Goal: Transaction & Acquisition: Purchase product/service

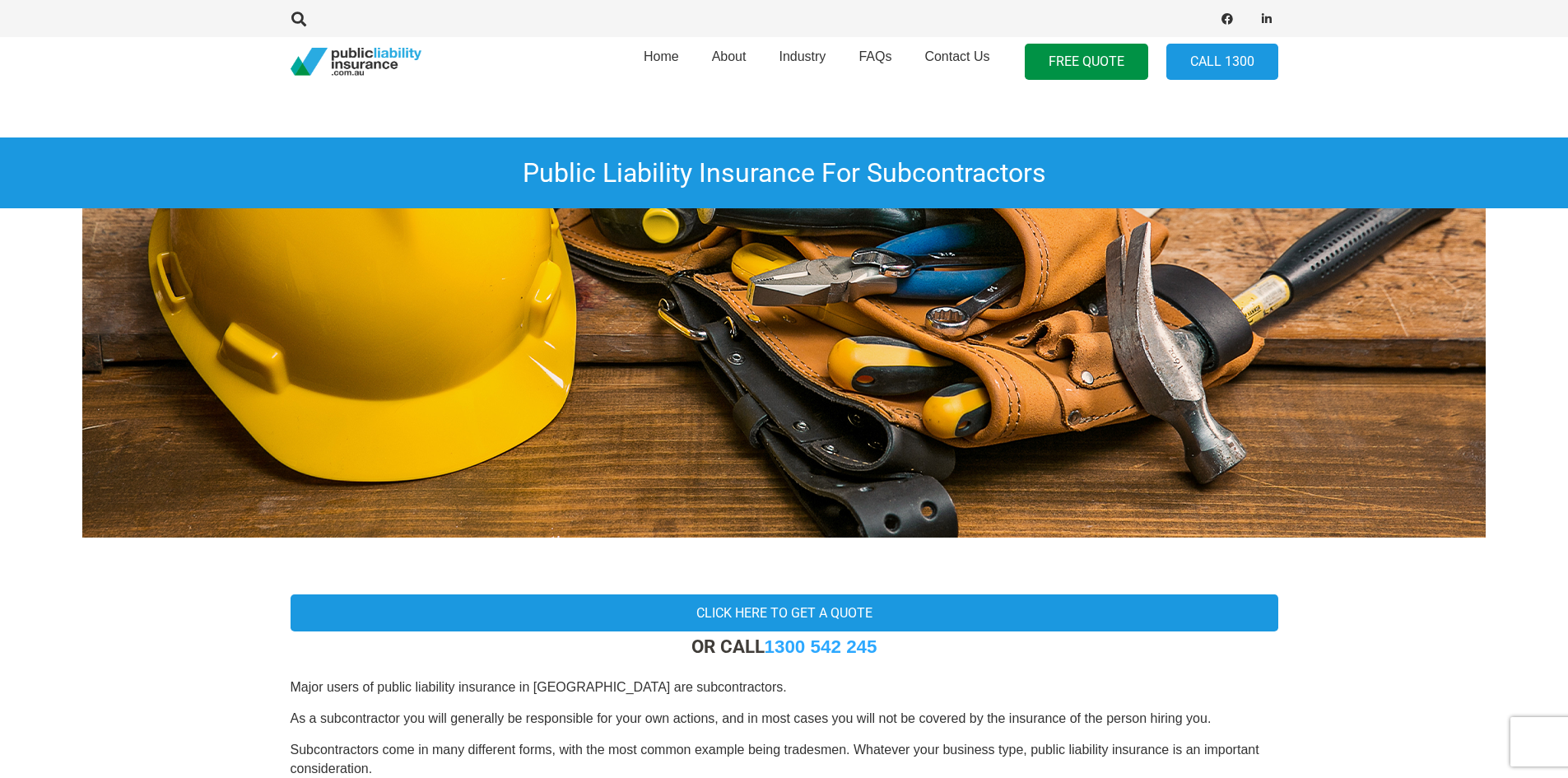
scroll to position [247, 0]
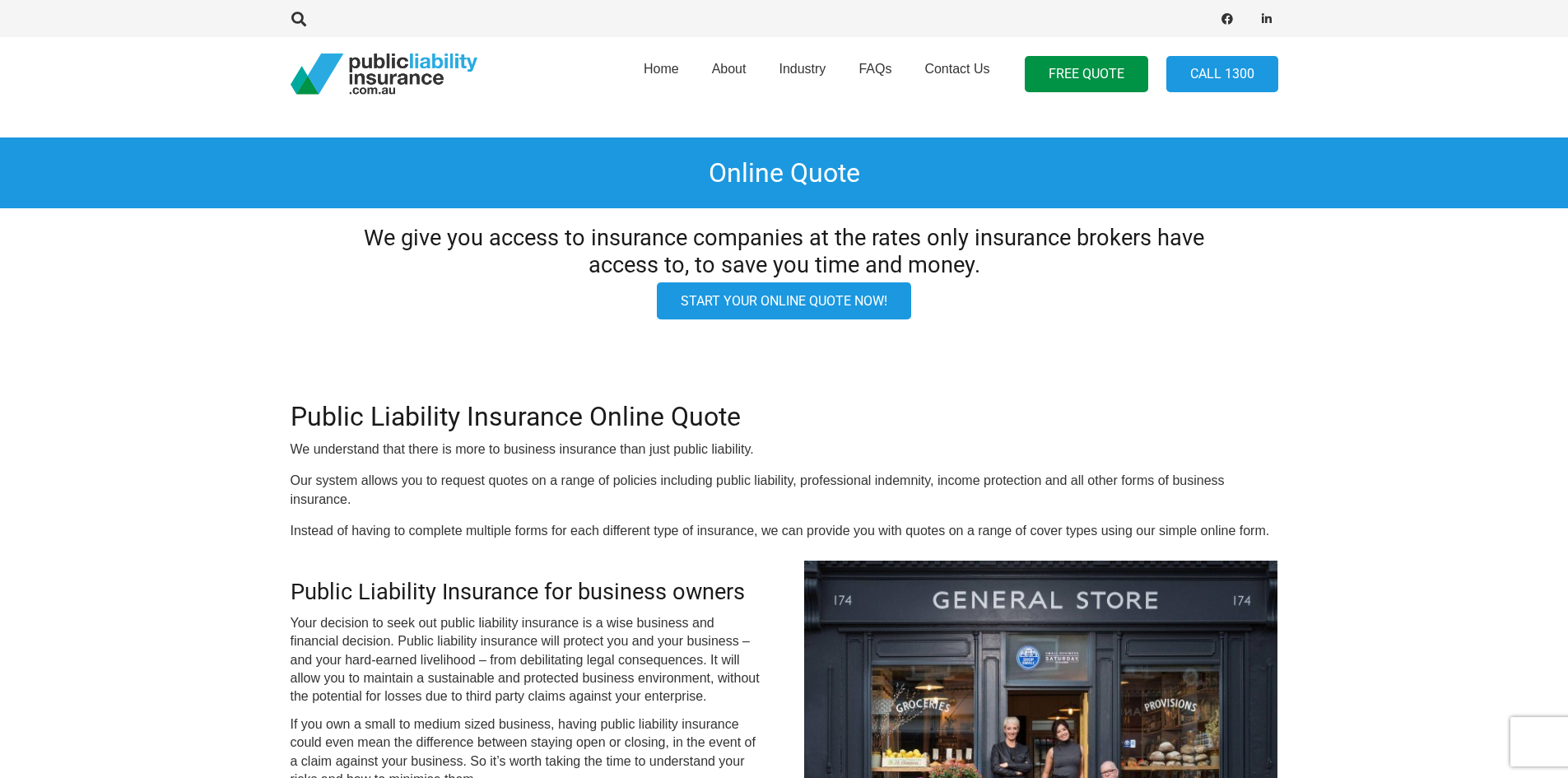
click at [856, 311] on link "Start your online quote now!" at bounding box center [784, 301] width 255 height 37
